Goal: Information Seeking & Learning: Learn about a topic

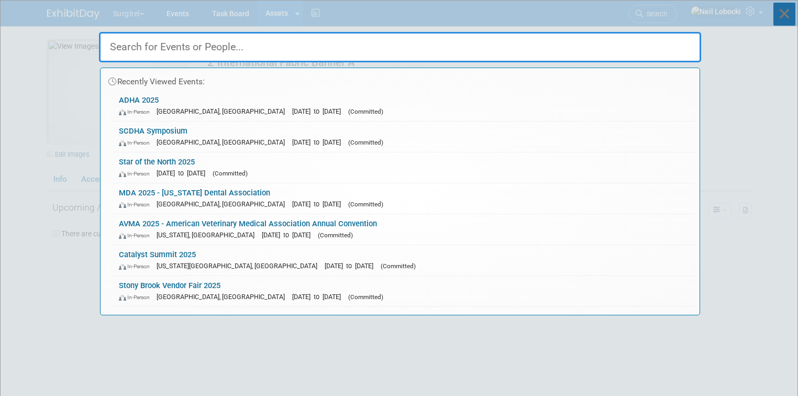
click at [783, 17] on icon at bounding box center [784, 14] width 22 height 23
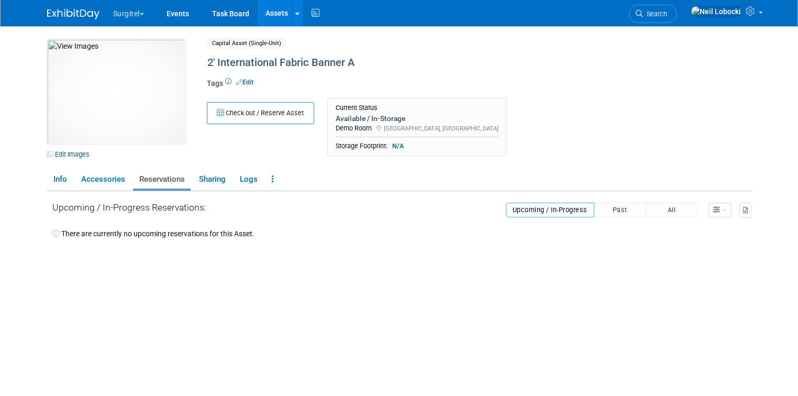
click at [72, 14] on img at bounding box center [73, 14] width 52 height 10
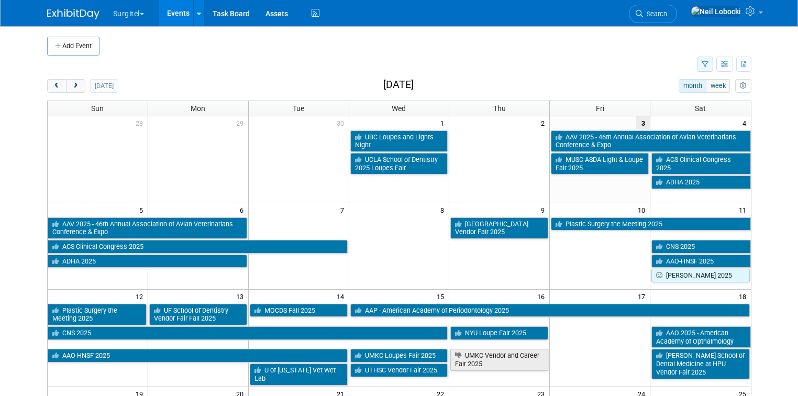
click at [708, 67] on icon "button" at bounding box center [705, 64] width 7 height 7
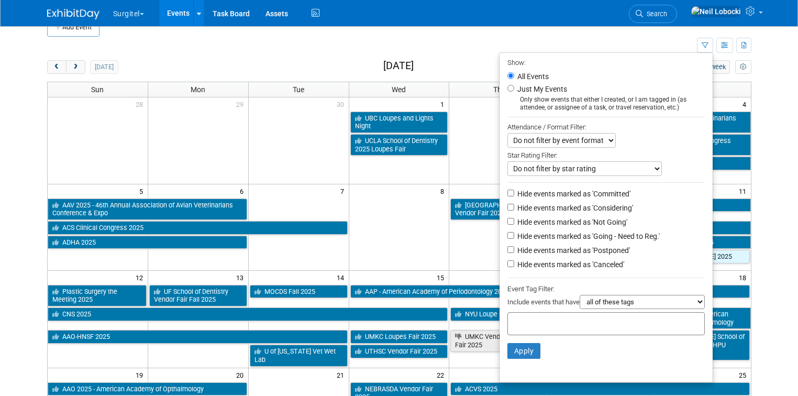
scroll to position [18, 0]
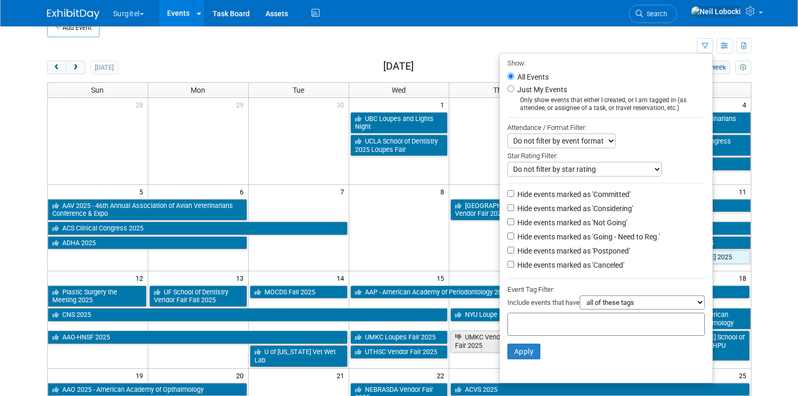
click at [646, 43] on td at bounding box center [372, 46] width 650 height 18
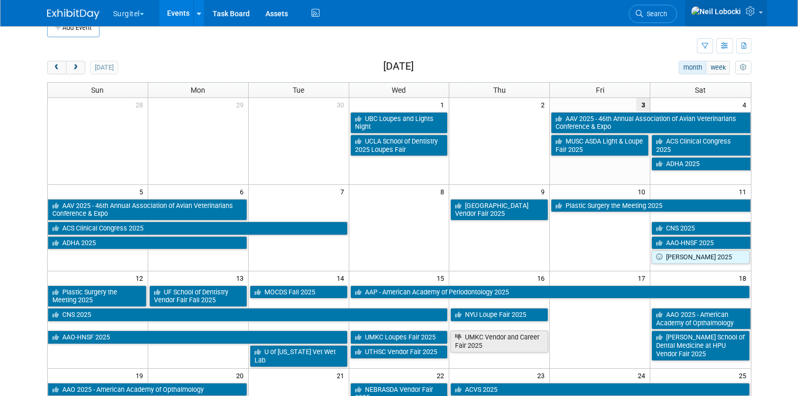
click at [767, 12] on link at bounding box center [726, 13] width 82 height 26
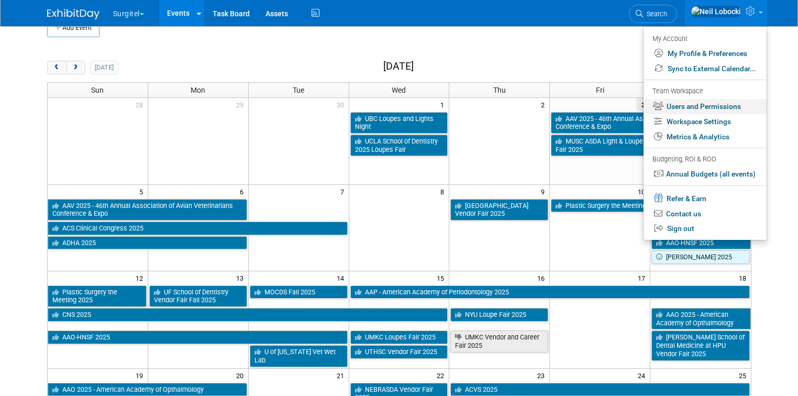
click at [702, 107] on link "Users and Permissions" at bounding box center [705, 106] width 123 height 15
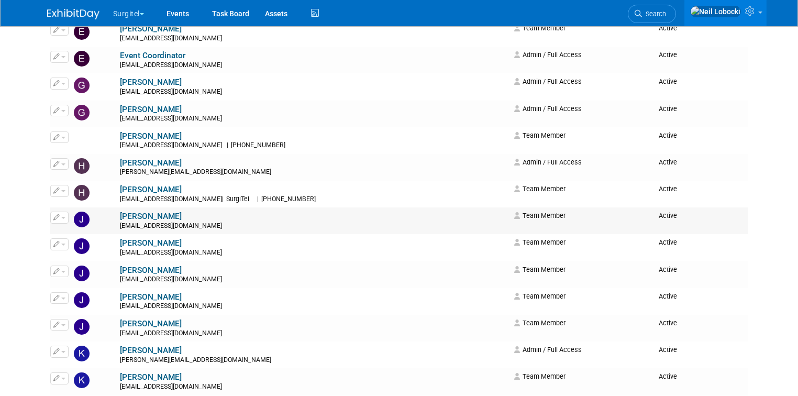
scroll to position [534, 0]
click at [50, 241] on button "button" at bounding box center [59, 244] width 18 height 12
click at [74, 274] on span "Impersonate" at bounding box center [94, 277] width 46 height 8
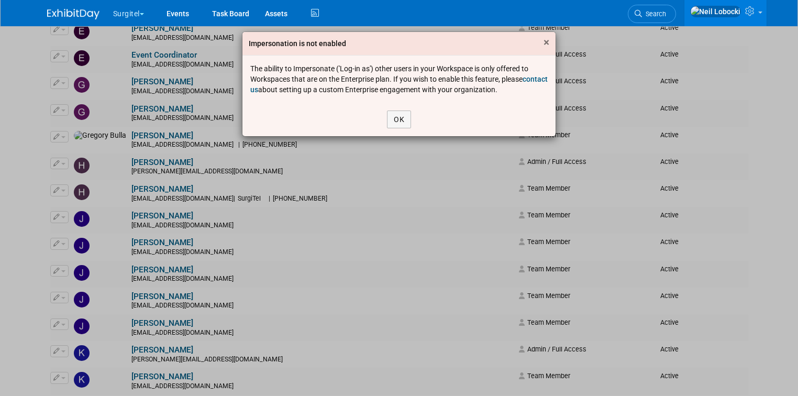
click at [545, 43] on span "×" at bounding box center [547, 42] width 6 height 13
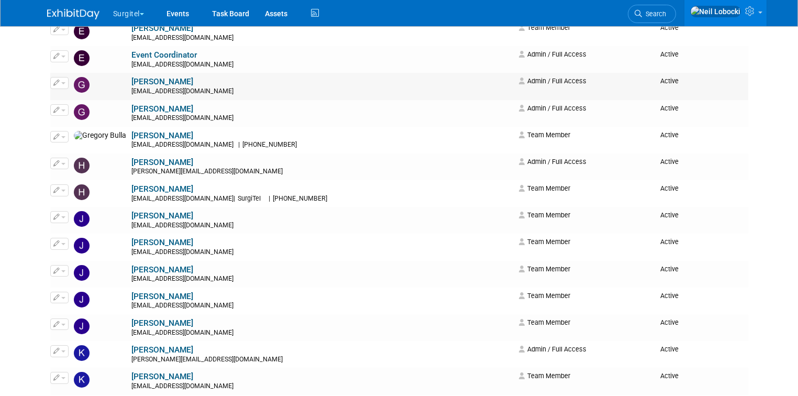
scroll to position [0, 0]
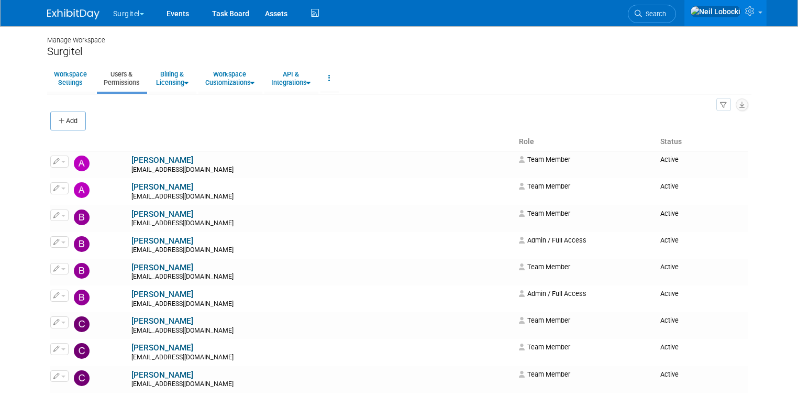
click at [63, 15] on img at bounding box center [73, 14] width 52 height 10
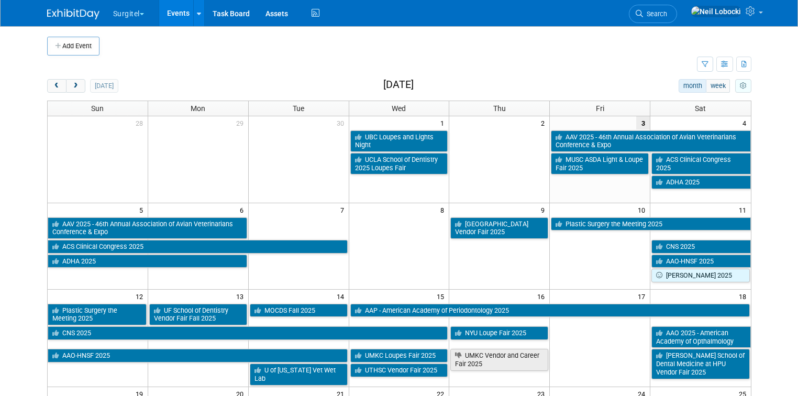
click at [747, 83] on icon "myCustomButton" at bounding box center [743, 86] width 7 height 7
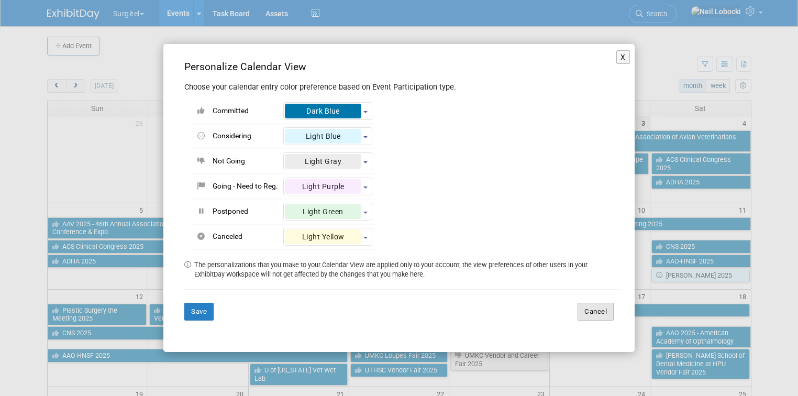
click at [599, 315] on button "Cancel" at bounding box center [596, 312] width 36 height 18
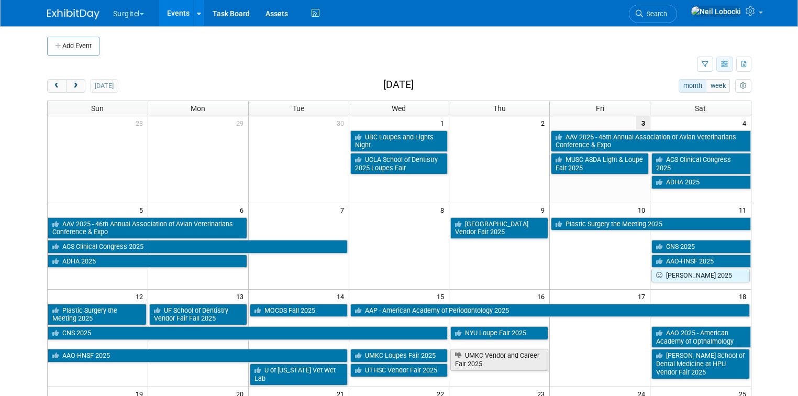
click at [729, 65] on icon "button" at bounding box center [725, 64] width 8 height 7
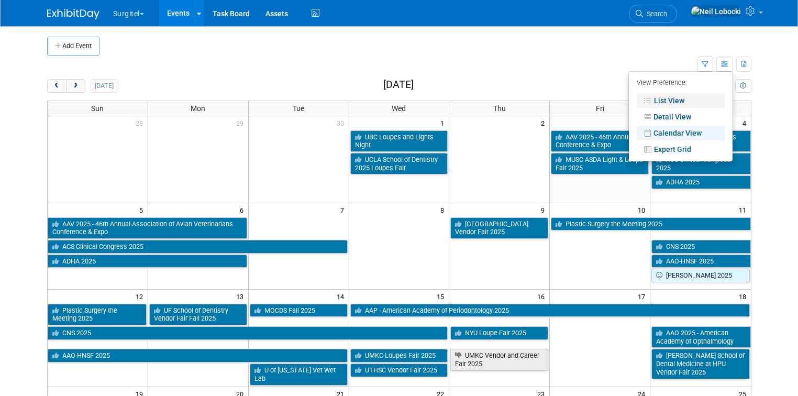
click at [685, 101] on link "List View" at bounding box center [681, 100] width 88 height 15
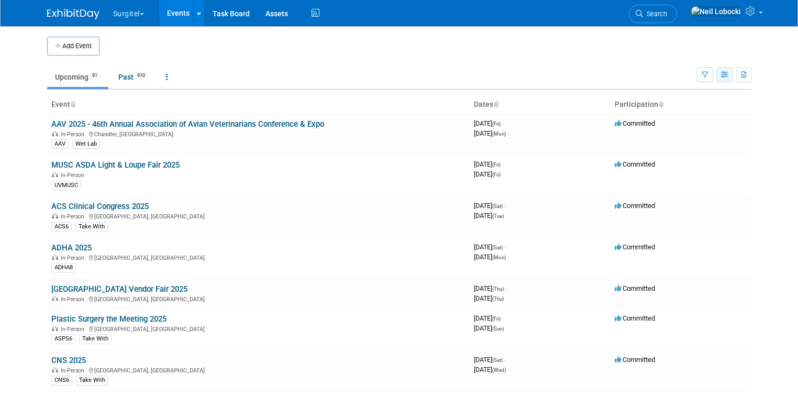
click at [729, 74] on icon "button" at bounding box center [725, 75] width 8 height 7
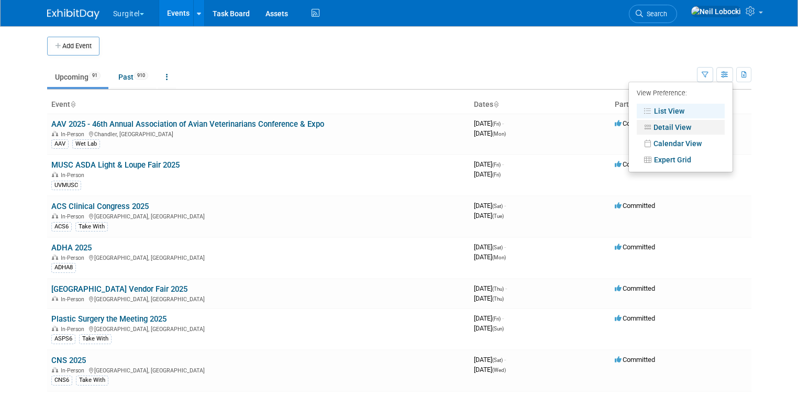
click at [699, 126] on link "Detail View" at bounding box center [681, 127] width 88 height 15
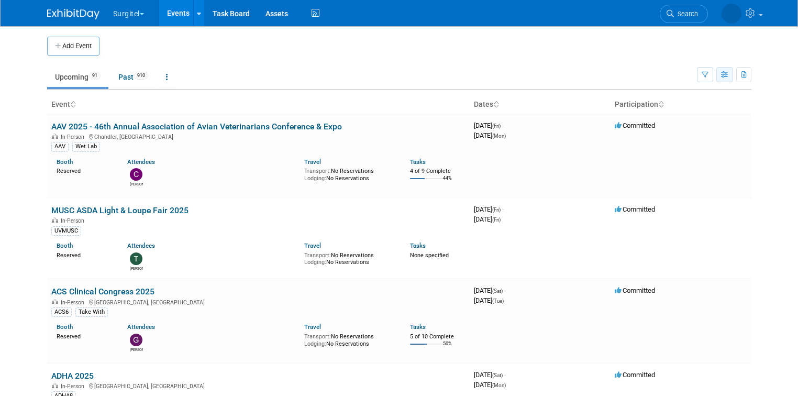
click at [729, 76] on icon "button" at bounding box center [725, 75] width 8 height 7
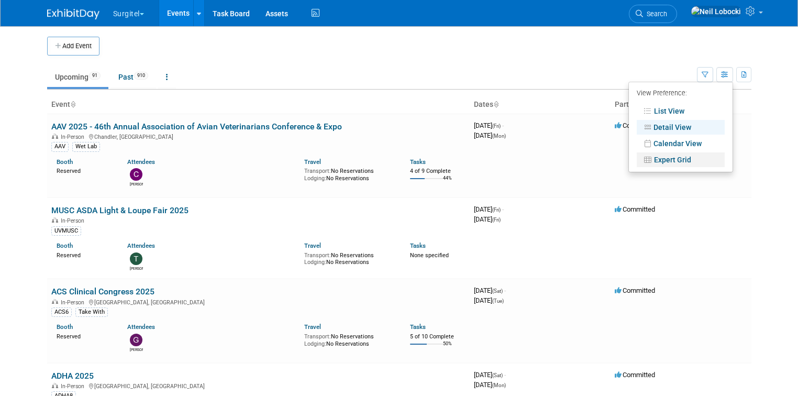
click at [694, 159] on link "Expert Grid" at bounding box center [681, 159] width 88 height 15
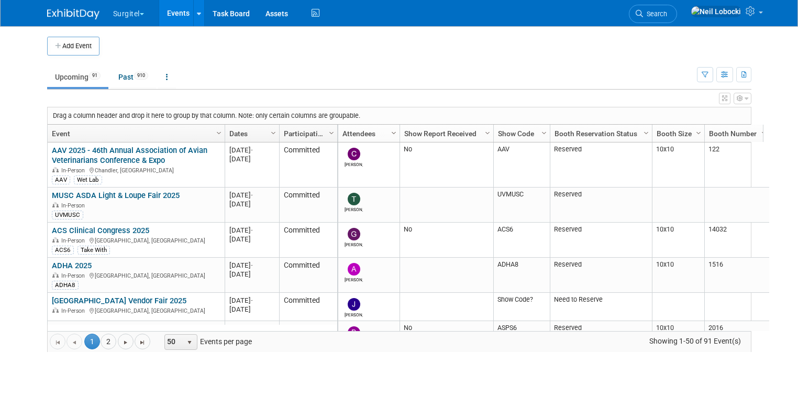
click at [390, 130] on span "Column Settings" at bounding box center [394, 133] width 8 height 8
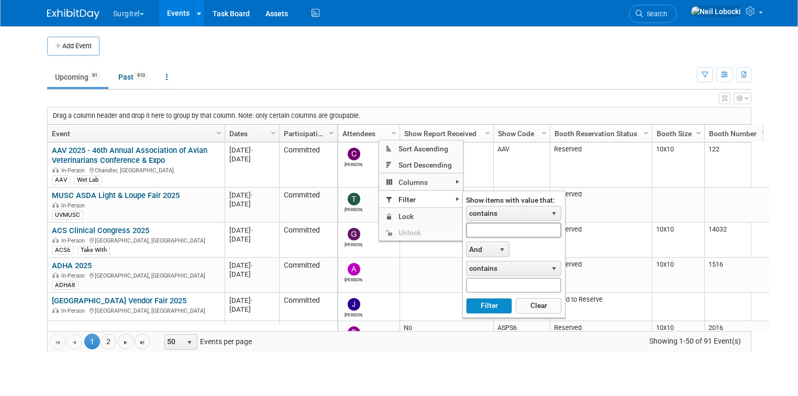
click at [502, 230] on input "text" at bounding box center [513, 230] width 95 height 15
click at [489, 306] on button "Filter" at bounding box center [489, 306] width 46 height 16
type input "[PERSON_NAME]"
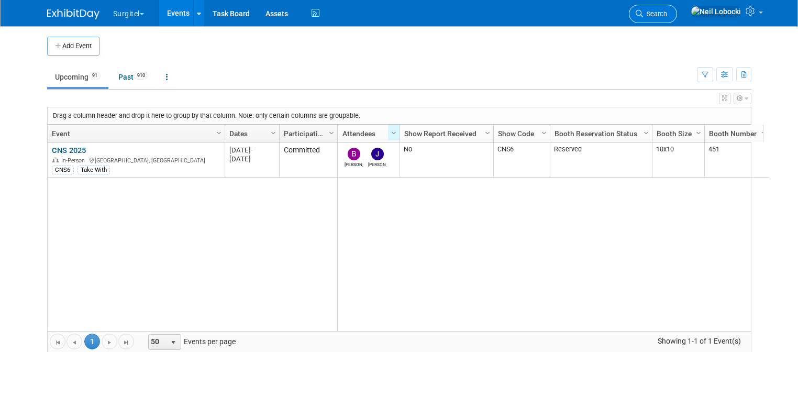
click at [667, 10] on span "Search" at bounding box center [655, 14] width 24 height 8
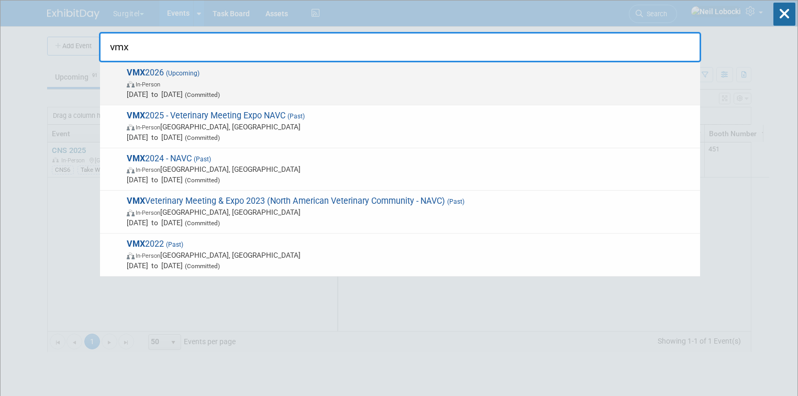
type input "vmx"
click at [179, 77] on span "VMX 2026 (Upcoming) In-Person [DATE] to [DATE] (Committed)" at bounding box center [409, 84] width 571 height 32
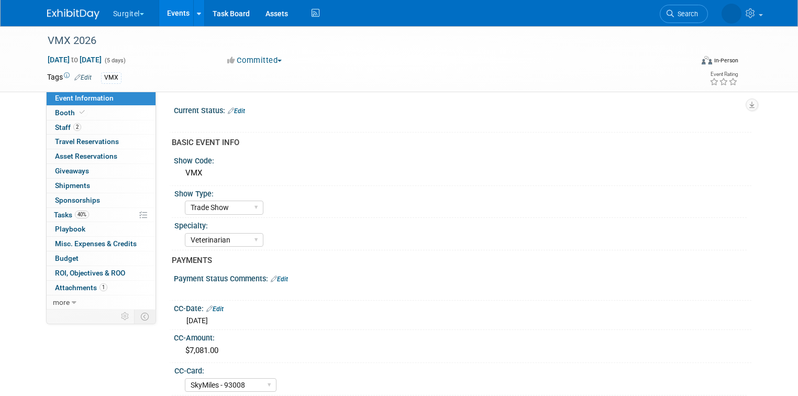
select select "Trade Show"
select select "Veterinarian"
select select "SkyMiles - 93008"
select select "No"
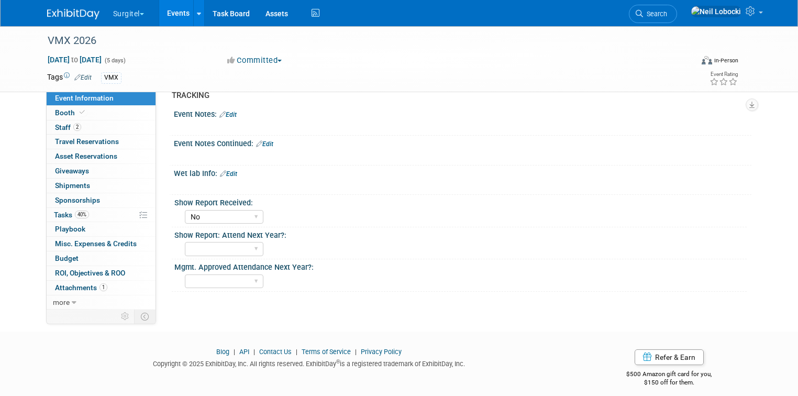
scroll to position [727, 0]
click at [122, 285] on link "1 Attachments 1" at bounding box center [101, 288] width 109 height 14
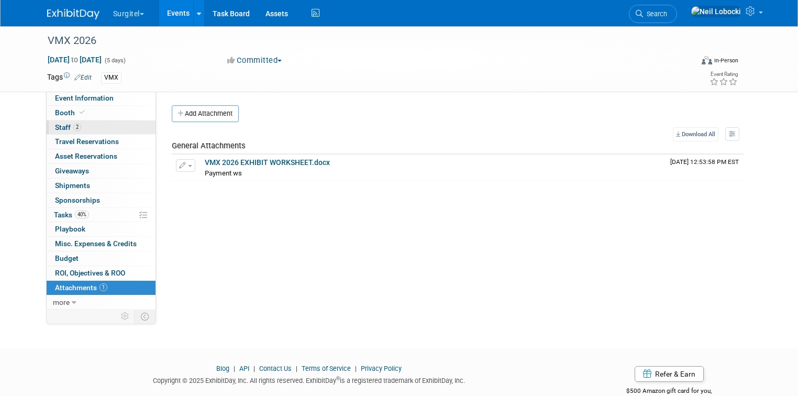
click at [103, 127] on link "2 Staff 2" at bounding box center [101, 127] width 109 height 14
